Goal: Entertainment & Leisure: Consume media (video, audio)

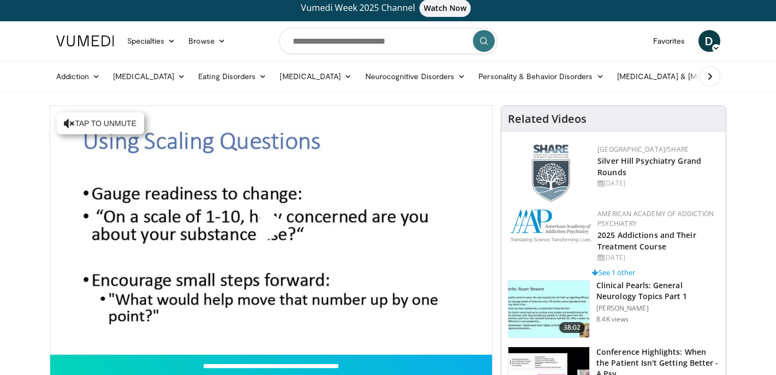
scroll to position [5, 0]
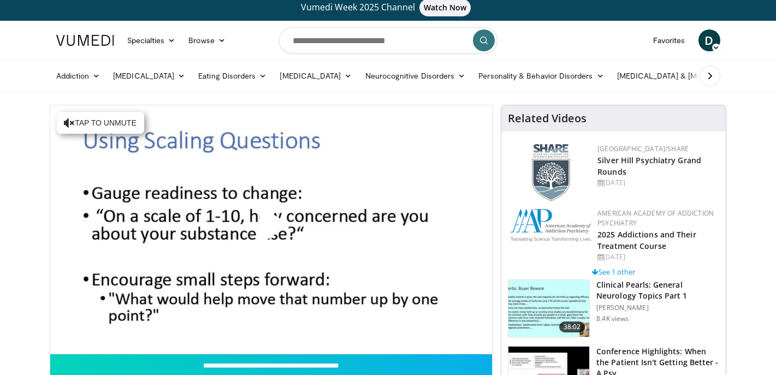
click at [444, 7] on span "Watch Now" at bounding box center [446, 7] width 52 height 17
click at [271, 229] on span "Video Player" at bounding box center [271, 229] width 0 height 0
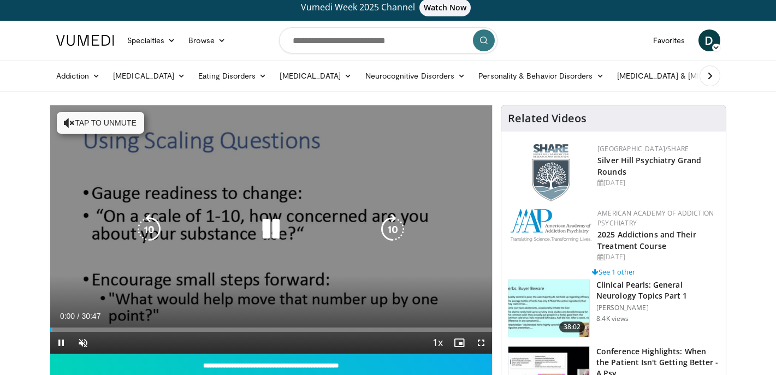
click at [87, 123] on button "Tap to unmute" at bounding box center [100, 123] width 87 height 22
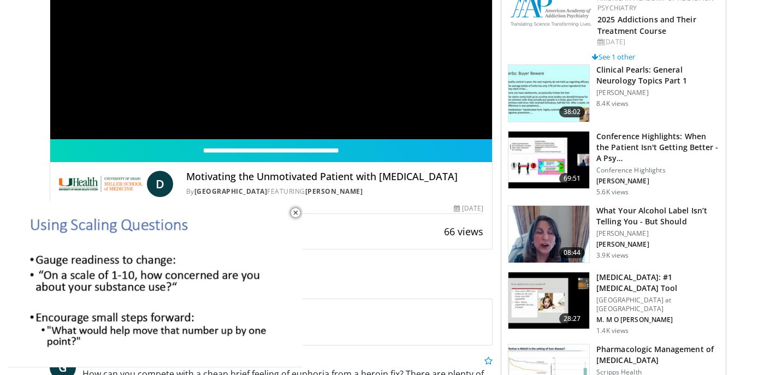
scroll to position [217, 0]
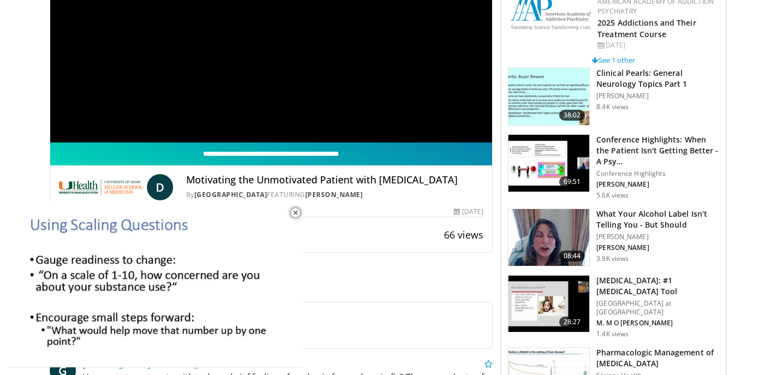
click at [300, 155] on input "**********" at bounding box center [271, 154] width 443 height 23
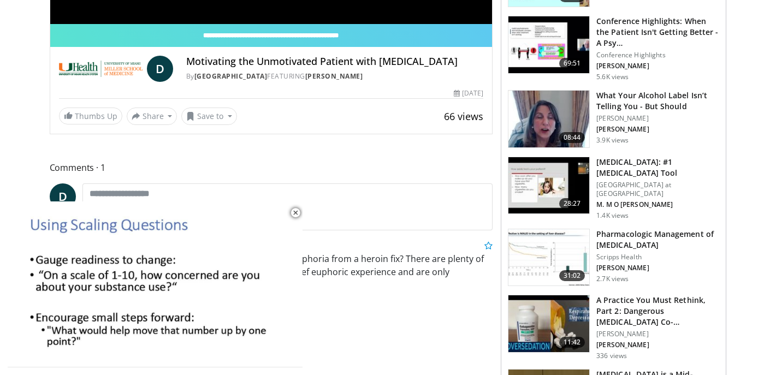
scroll to position [339, 0]
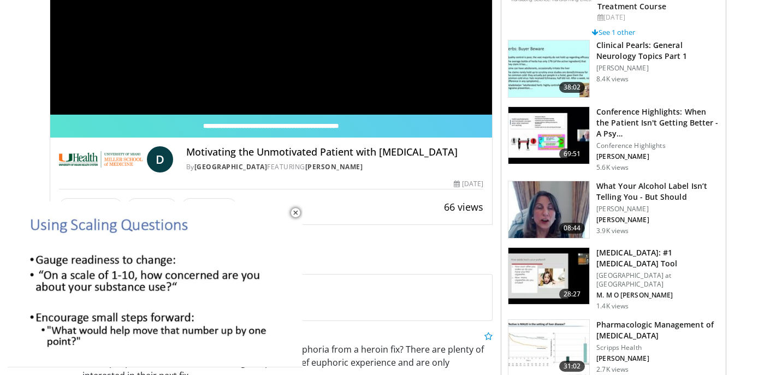
scroll to position [258, 0]
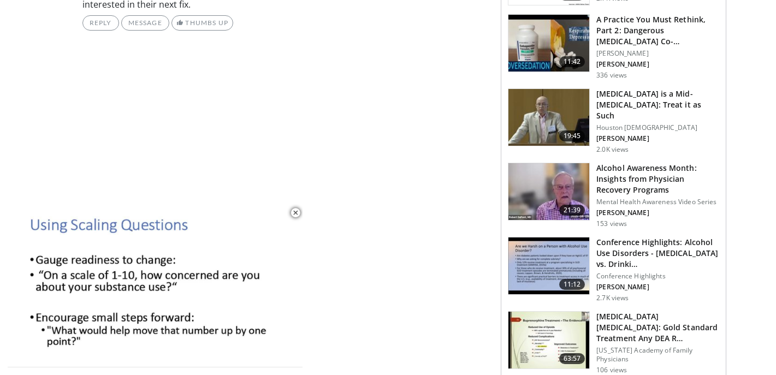
scroll to position [617, 0]
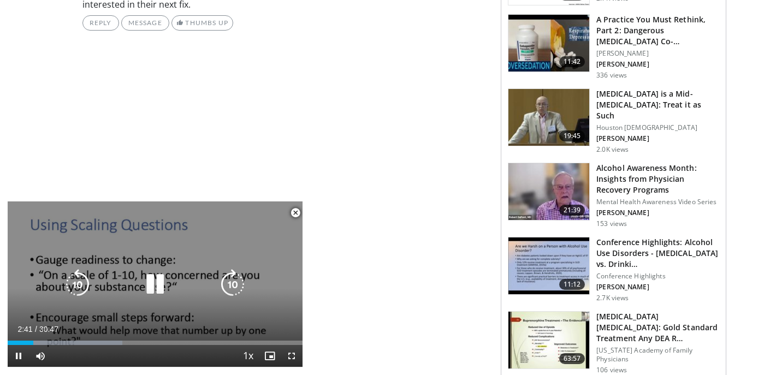
click at [293, 355] on span "Video Player" at bounding box center [292, 356] width 22 height 22
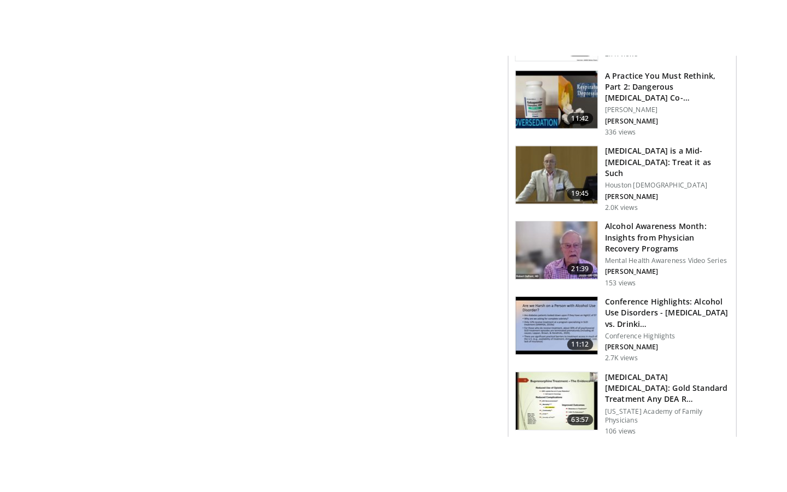
scroll to position [0, 0]
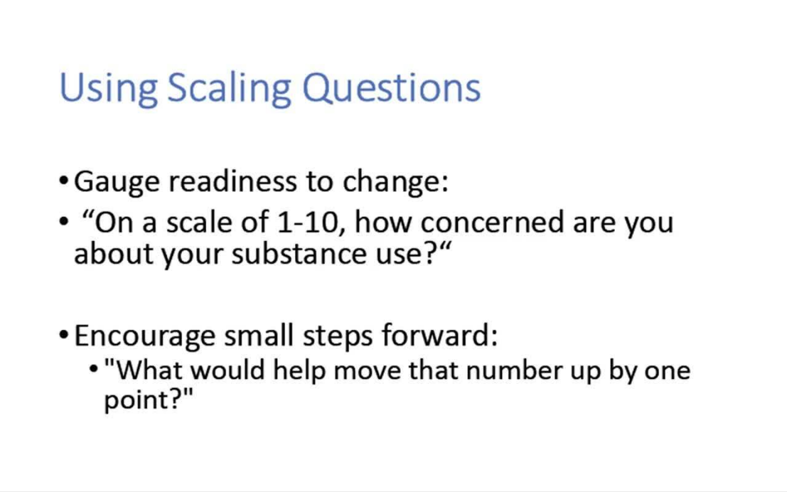
click at [296, 375] on div "10 seconds Tap to unmute" at bounding box center [393, 245] width 787 height 491
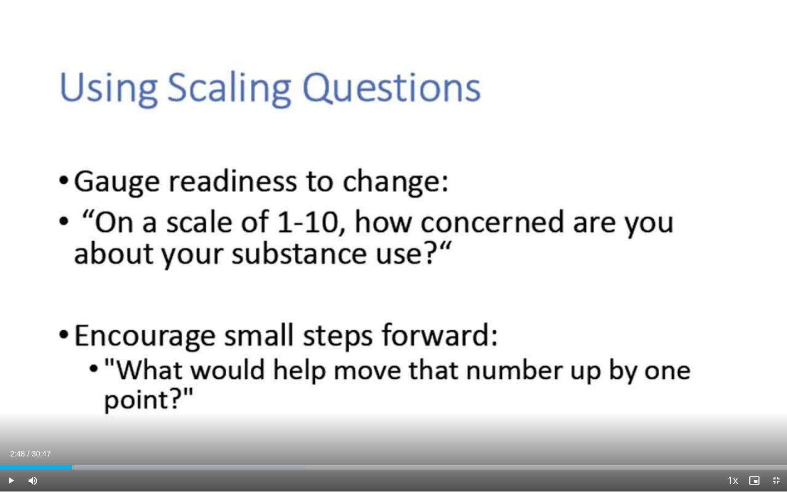
click at [296, 375] on div "10 seconds Tap to unmute" at bounding box center [393, 245] width 787 height 491
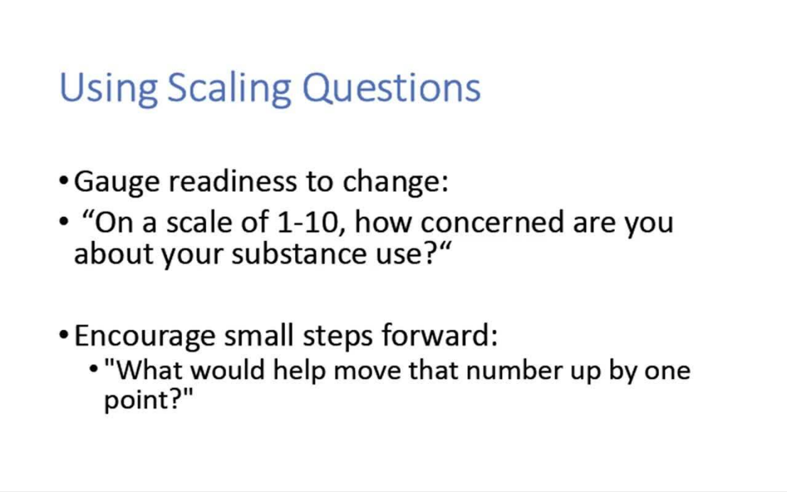
click at [329, 354] on div "10 seconds Tap to unmute" at bounding box center [393, 245] width 787 height 491
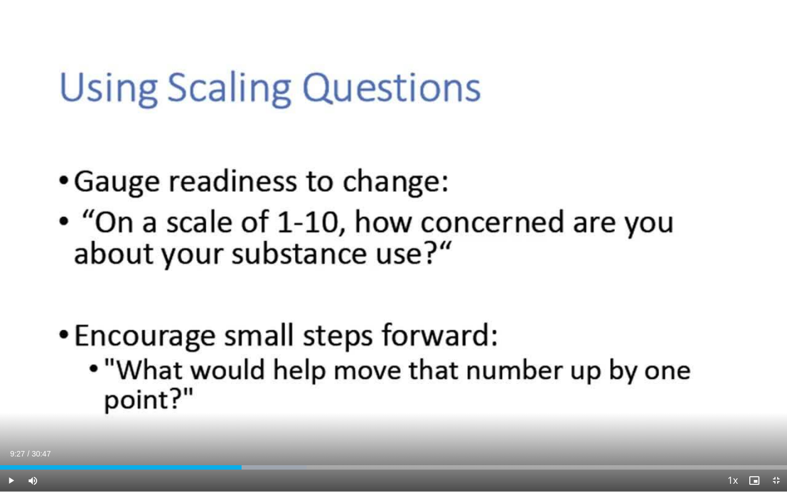
click at [329, 354] on div "10 seconds Tap to unmute" at bounding box center [393, 245] width 787 height 491
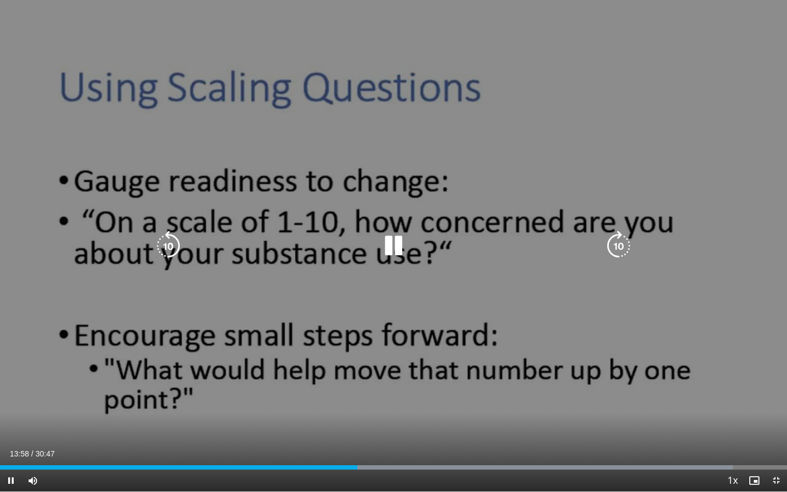
click at [399, 245] on icon "Video Player" at bounding box center [393, 246] width 31 height 31
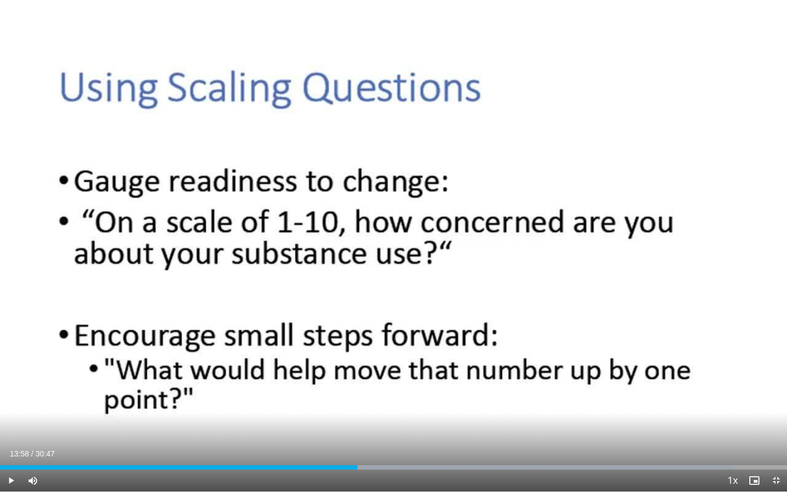
click at [437, 215] on div "10 seconds Tap to unmute" at bounding box center [393, 245] width 787 height 491
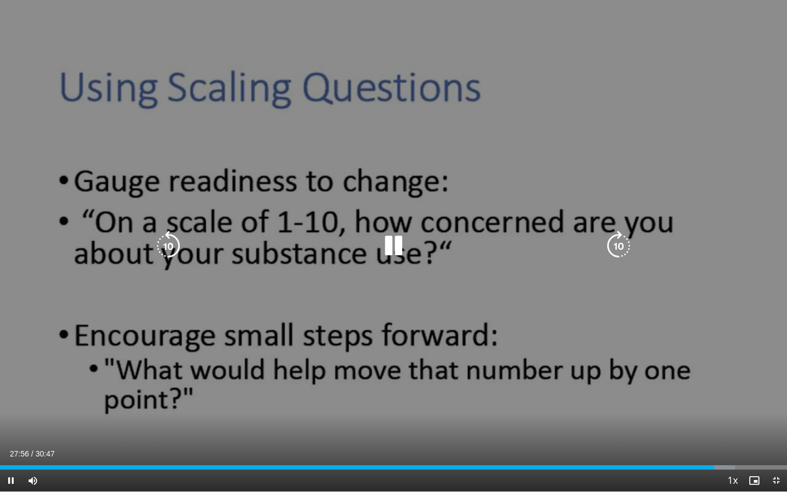
click at [166, 241] on icon "Video Player" at bounding box center [168, 246] width 31 height 31
